Goal: Communication & Community: Answer question/provide support

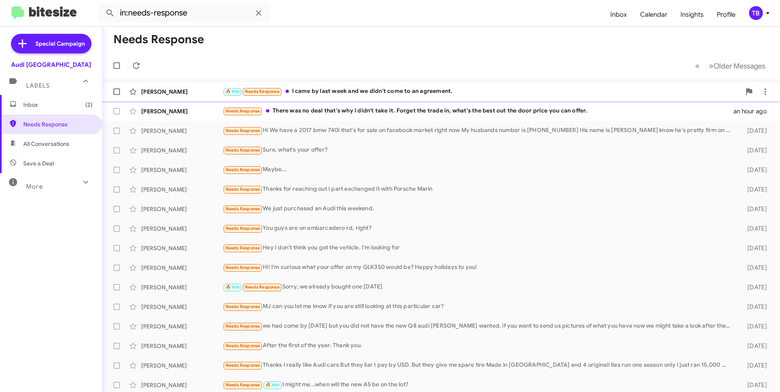
click at [390, 95] on div "🔥 Hot Needs Response I came by last week and we didn't come to an agreement." at bounding box center [482, 91] width 518 height 9
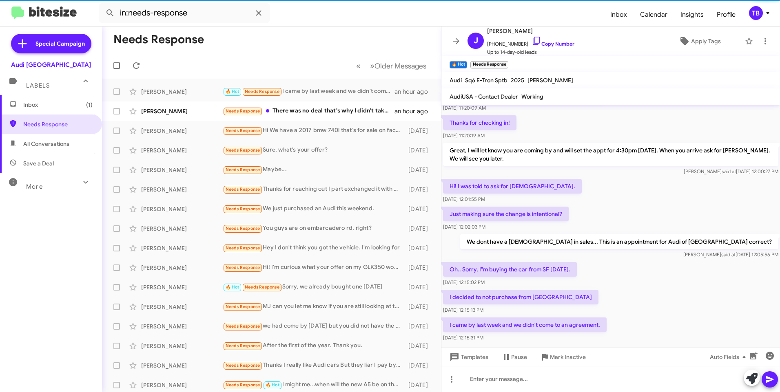
scroll to position [71, 0]
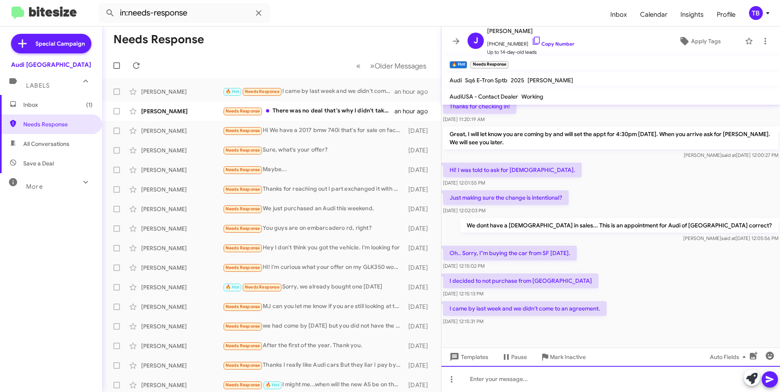
click at [508, 381] on div at bounding box center [610, 379] width 338 height 26
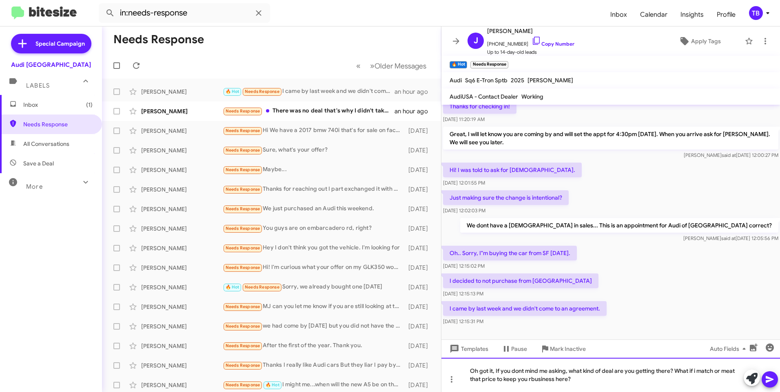
click at [529, 380] on div "Oh got it, If you dont mind me asking, what kind of deal are you getting there?…" at bounding box center [610, 375] width 338 height 34
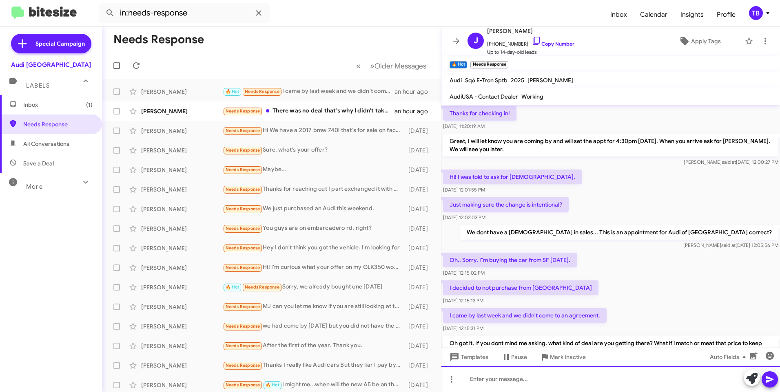
scroll to position [109, 0]
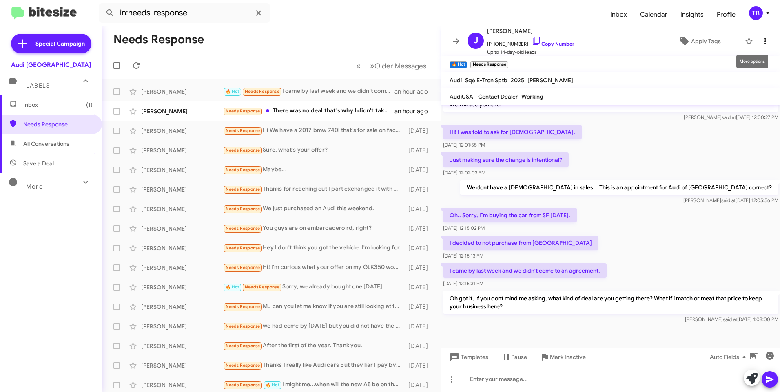
click at [760, 42] on icon at bounding box center [765, 41] width 10 height 10
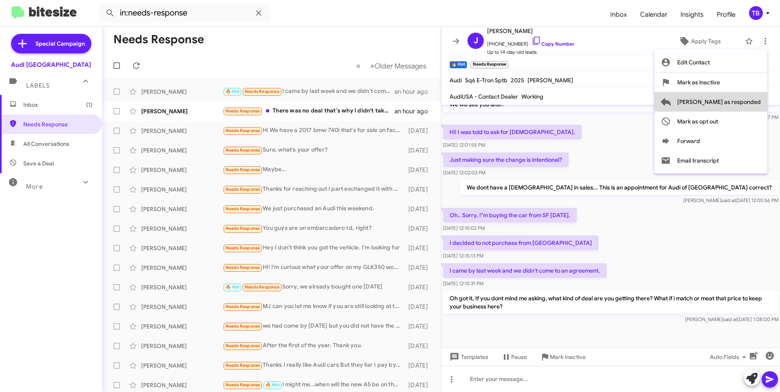
click at [745, 99] on span "[PERSON_NAME] as responded" at bounding box center [719, 102] width 84 height 20
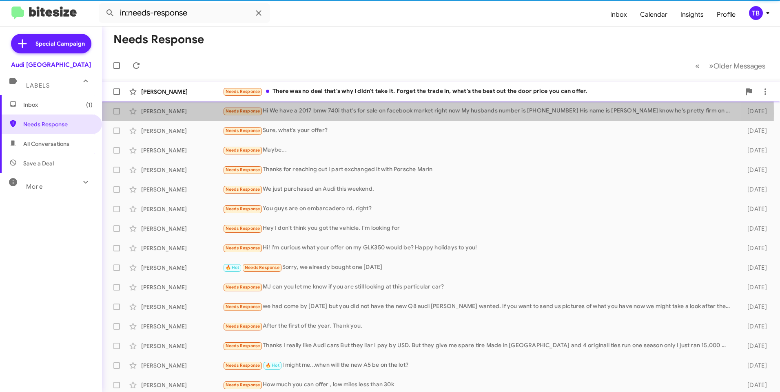
click at [342, 114] on div "Needs Response Hi We have a 2017 bmw 740i that's for sale on facebook market ri…" at bounding box center [478, 110] width 511 height 9
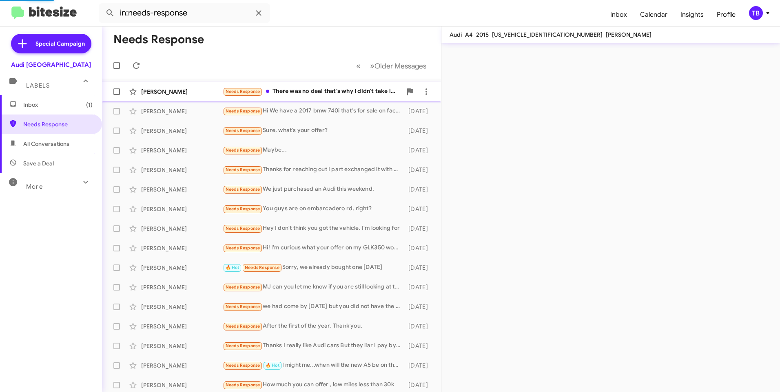
click at [342, 90] on div "Needs Response There was no deal that's why I didn't take it. Forget the trade …" at bounding box center [312, 91] width 179 height 9
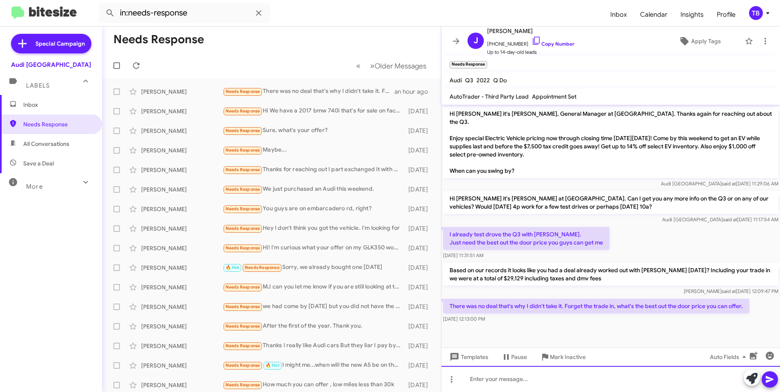
click at [562, 376] on div at bounding box center [610, 379] width 338 height 26
click at [642, 382] on div "Well without your trade then the out the door would go up 5k..." at bounding box center [610, 379] width 338 height 26
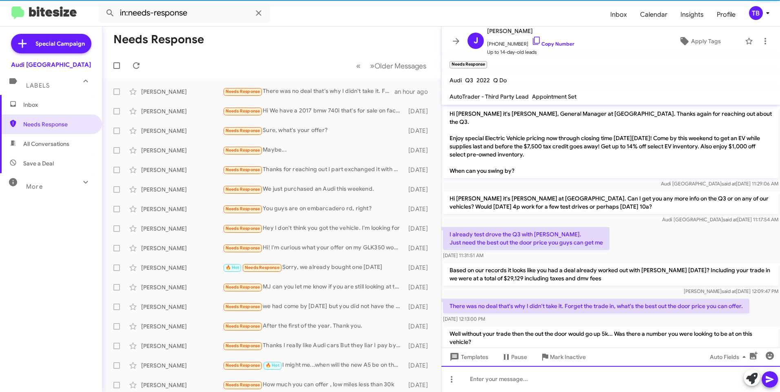
scroll to position [17, 0]
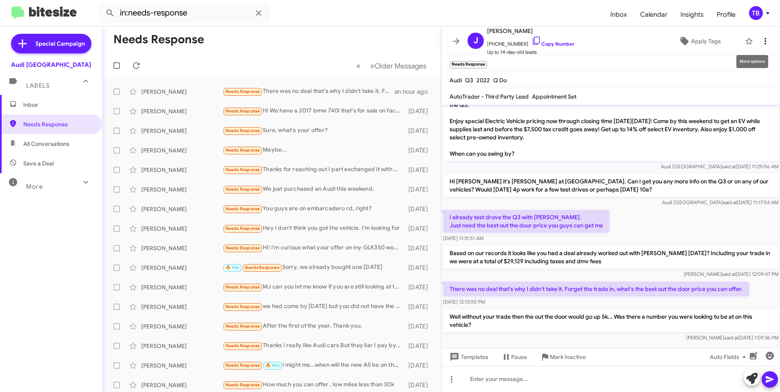
click at [760, 41] on icon at bounding box center [765, 41] width 10 height 10
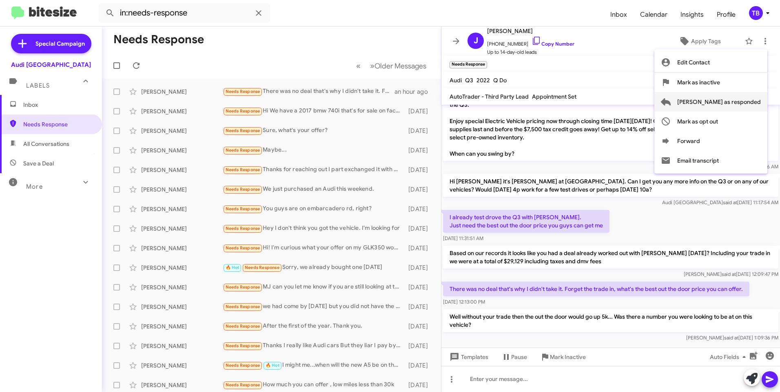
click at [745, 98] on span "[PERSON_NAME] as responded" at bounding box center [719, 102] width 84 height 20
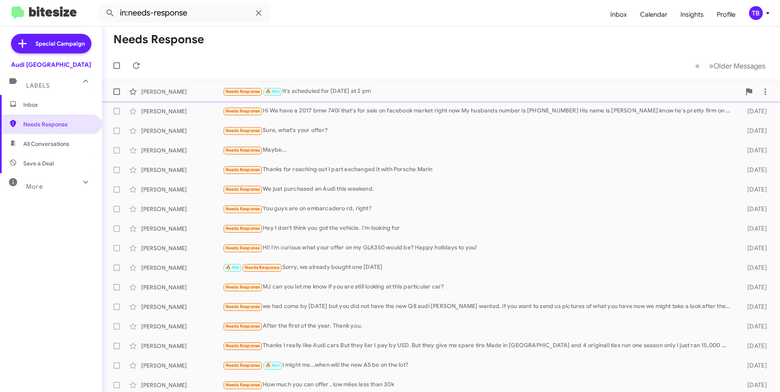
click at [464, 90] on div "Needs Response 🔥 Hot It's scheduled for Saturday at 2 pm" at bounding box center [482, 91] width 518 height 9
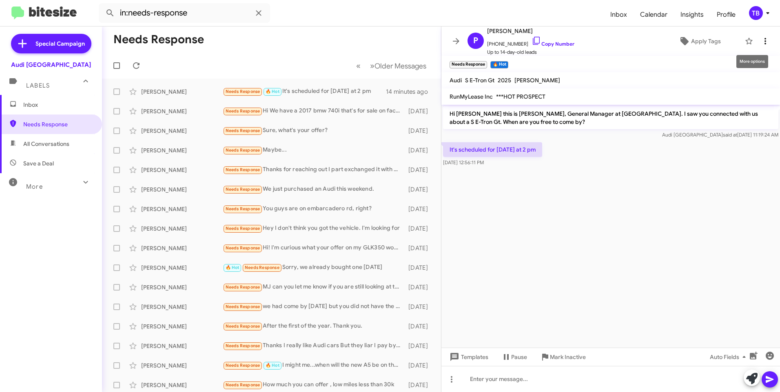
click at [762, 42] on icon at bounding box center [765, 41] width 10 height 10
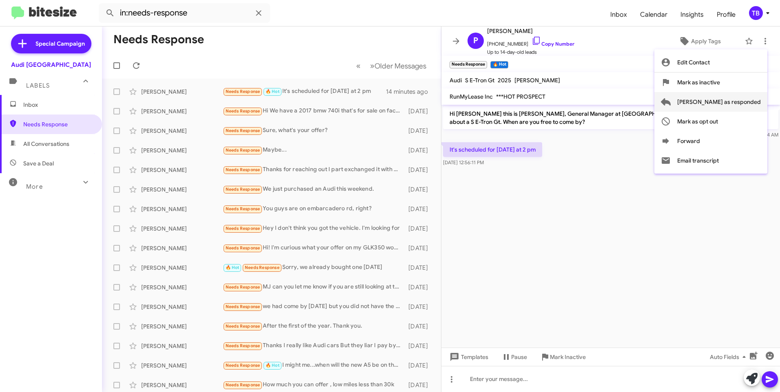
click at [751, 101] on span "Mark as responded" at bounding box center [719, 102] width 84 height 20
